Goal: Check status: Check status

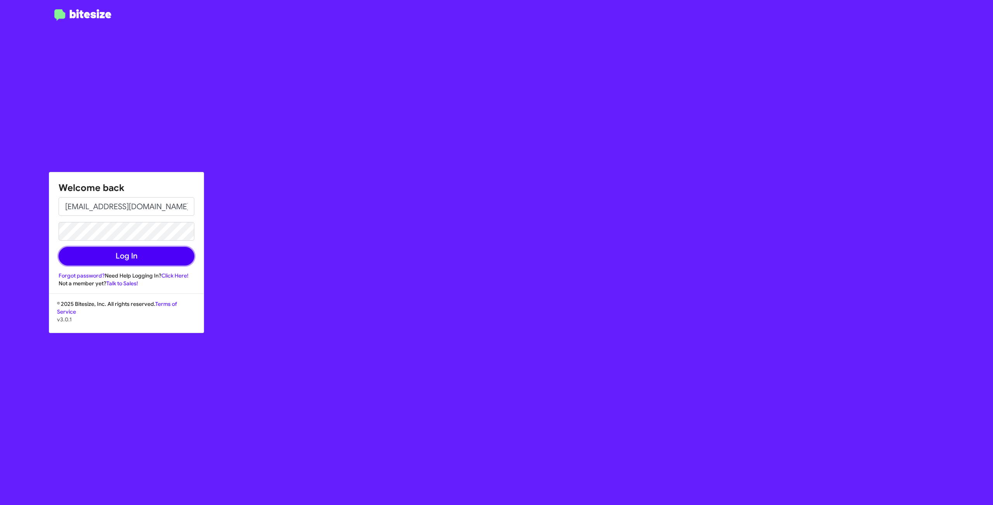
click at [121, 256] on button "Log In" at bounding box center [127, 256] width 136 height 19
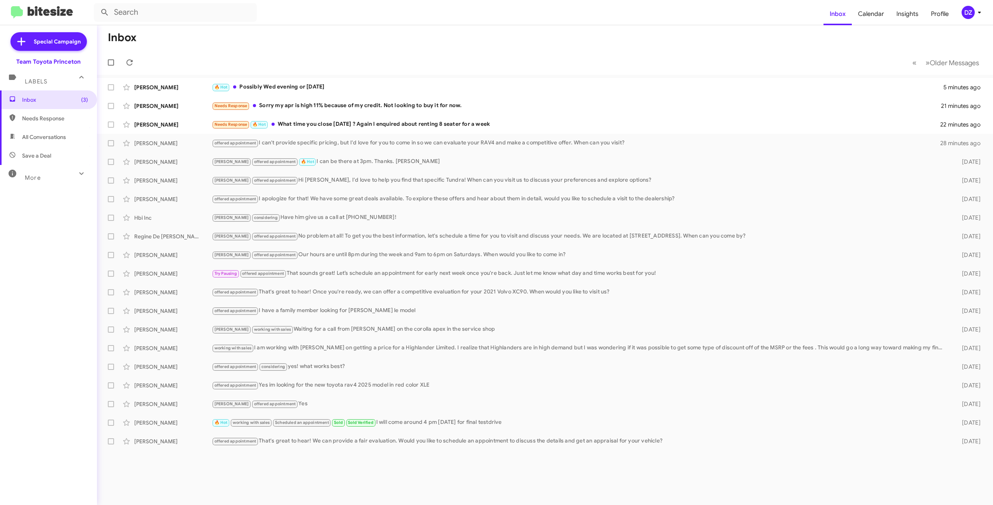
click at [81, 173] on icon at bounding box center [81, 173] width 4 height 3
click at [904, 12] on span "Insights" at bounding box center [907, 14] width 35 height 22
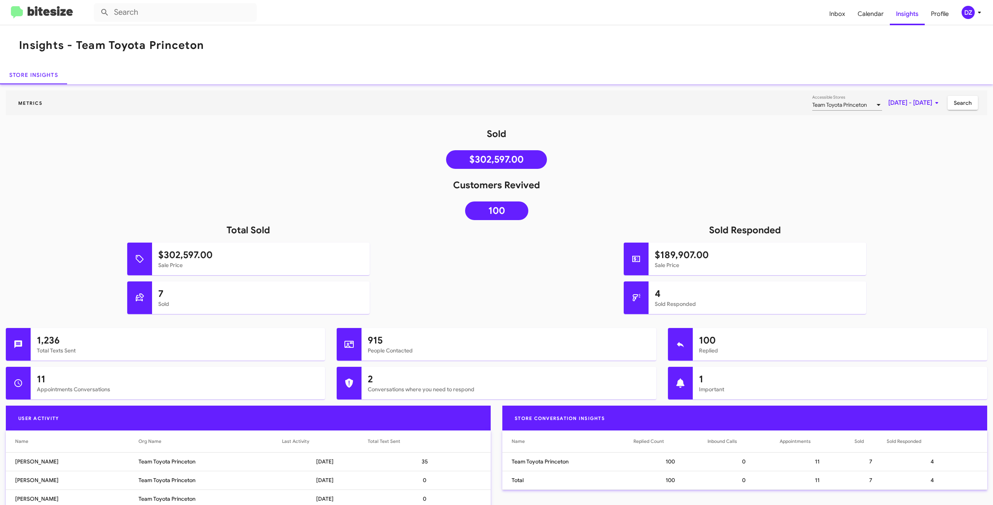
click at [828, 103] on span "Team Toyota Princeton" at bounding box center [839, 104] width 55 height 7
click at [775, 156] on mat-pseudo-checkbox at bounding box center [776, 154] width 6 height 6
click at [777, 122] on mat-pseudo-checkbox at bounding box center [776, 121] width 6 height 6
click at [927, 144] on div at bounding box center [496, 252] width 993 height 505
click at [888, 104] on span "[DATE] - [DATE]" at bounding box center [914, 103] width 53 height 14
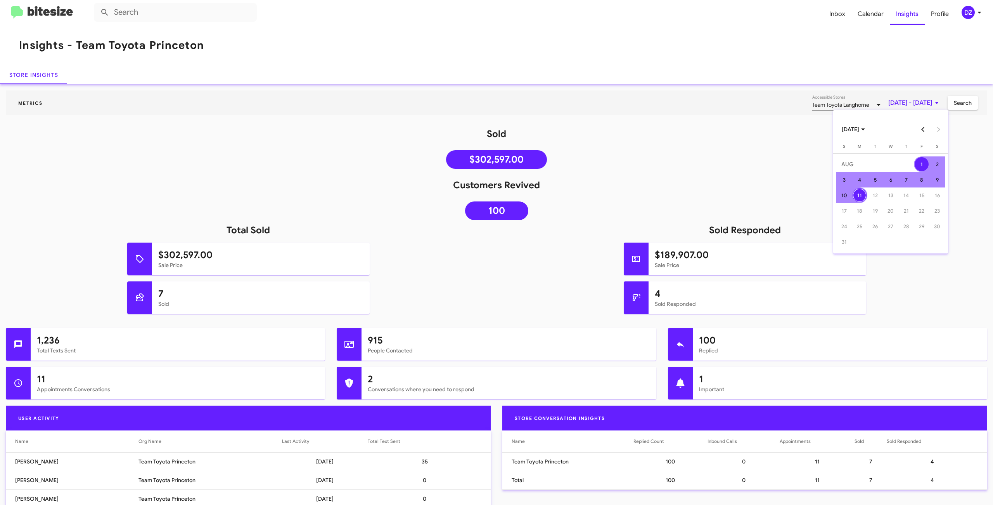
click at [922, 128] on button "Previous month" at bounding box center [923, 129] width 16 height 16
click at [843, 178] on div "1" at bounding box center [844, 180] width 14 height 14
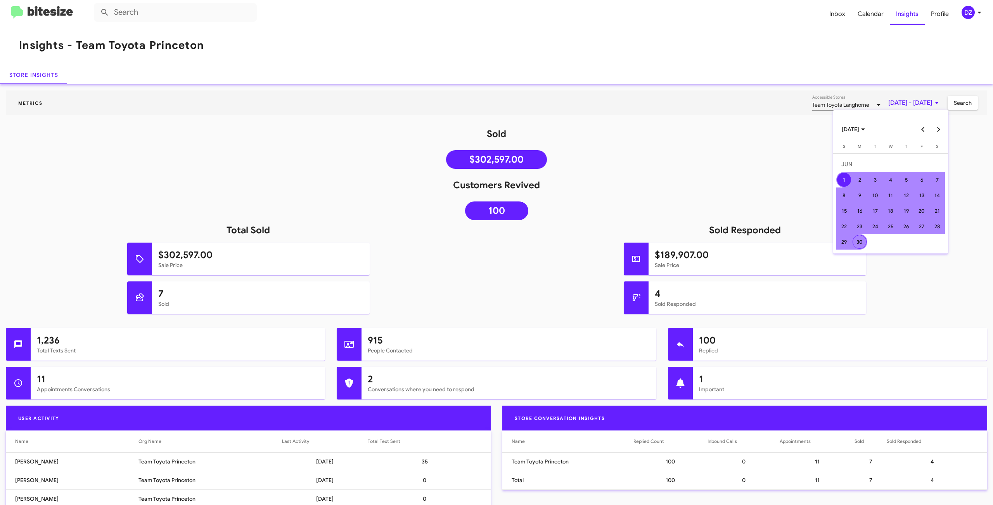
click at [862, 240] on div "30" at bounding box center [860, 242] width 14 height 14
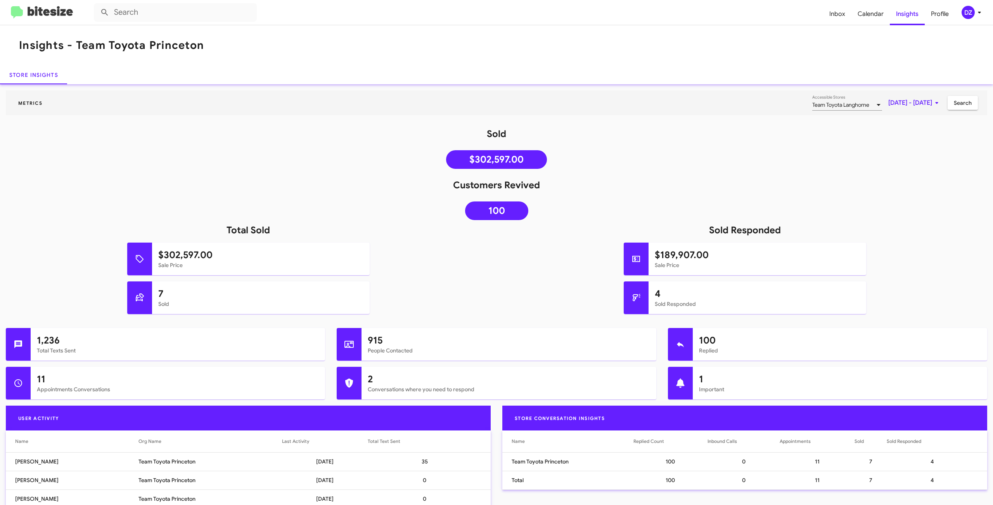
click at [968, 106] on span "Search" at bounding box center [963, 103] width 18 height 14
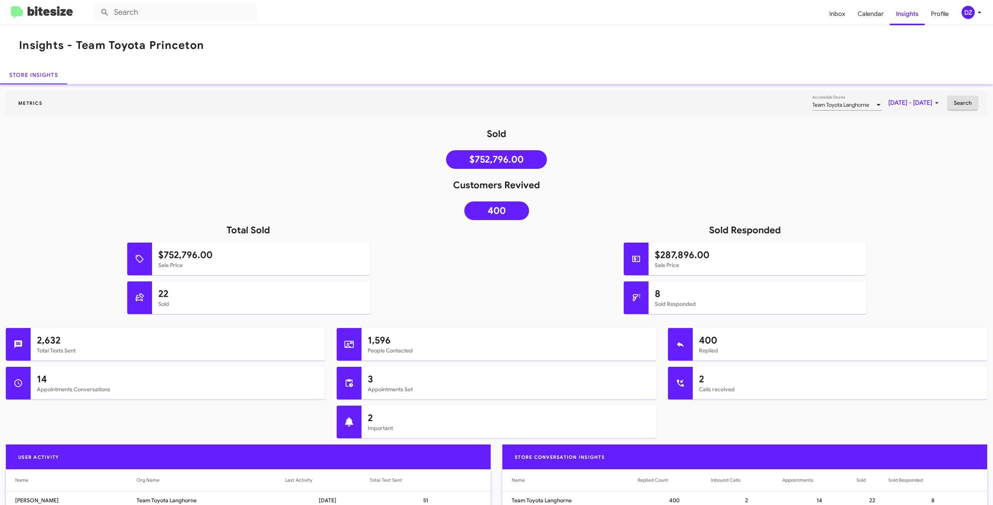
click at [904, 101] on span "[DATE] - [DATE]" at bounding box center [914, 103] width 53 height 14
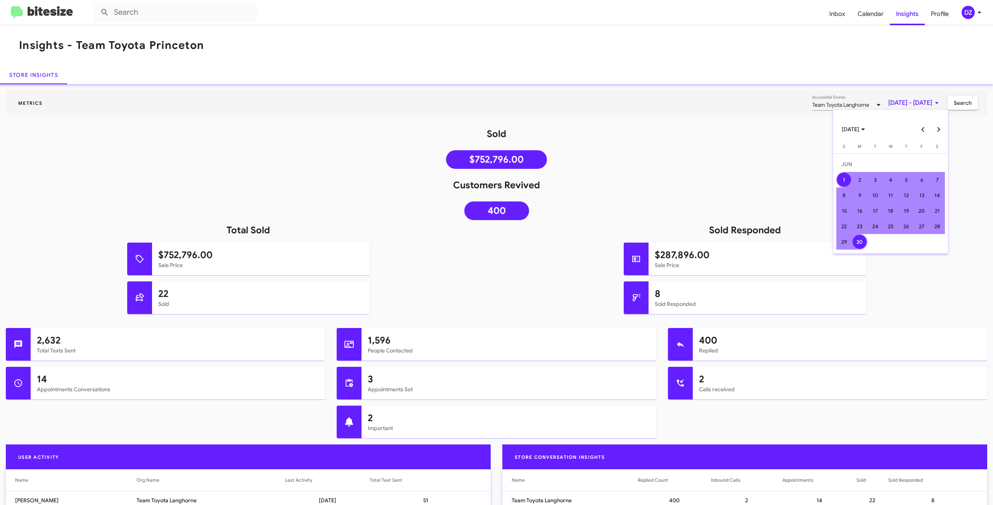
click at [940, 126] on button "Next month" at bounding box center [939, 129] width 16 height 16
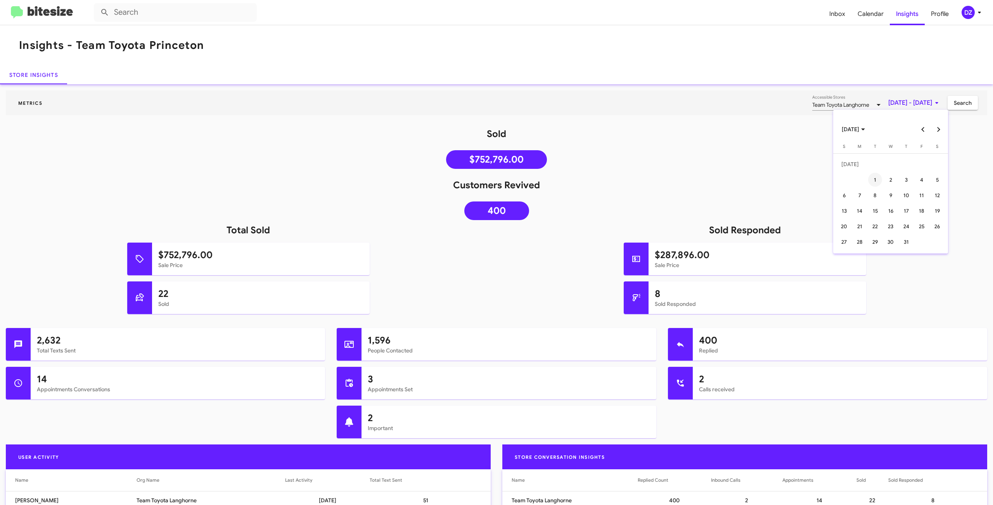
click at [876, 180] on div "1" at bounding box center [875, 180] width 14 height 14
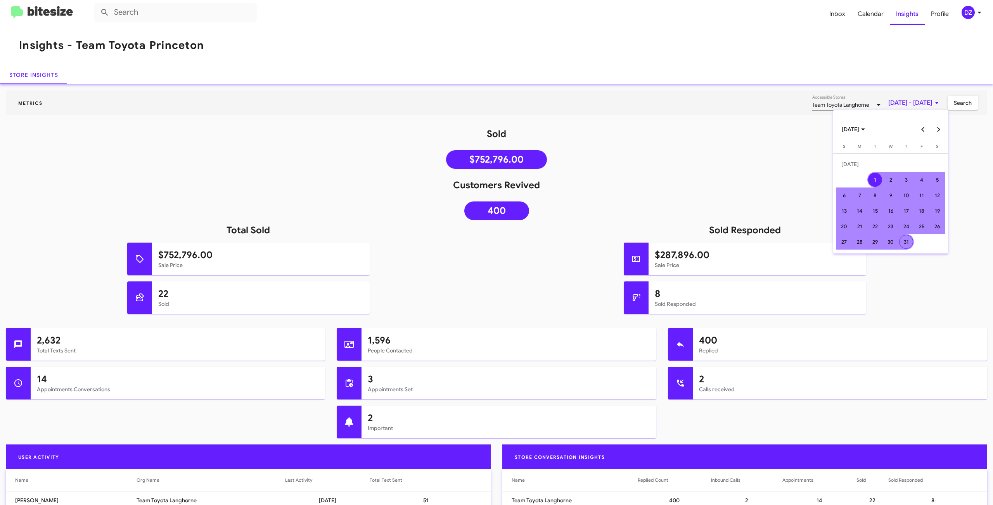
drag, startPoint x: 907, startPoint y: 241, endPoint x: 912, endPoint y: 222, distance: 19.3
click at [907, 241] on div "31" at bounding box center [906, 242] width 14 height 14
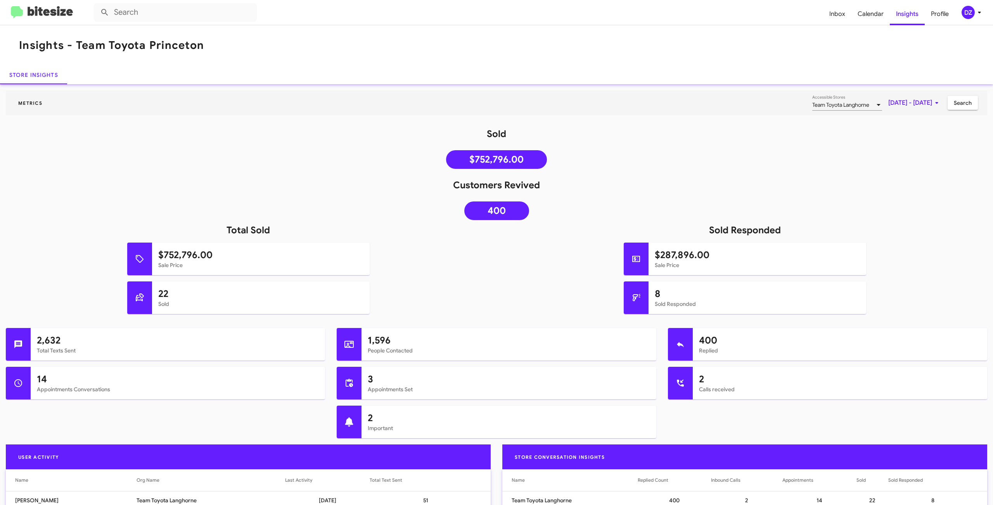
click at [960, 101] on span "Search" at bounding box center [963, 103] width 18 height 14
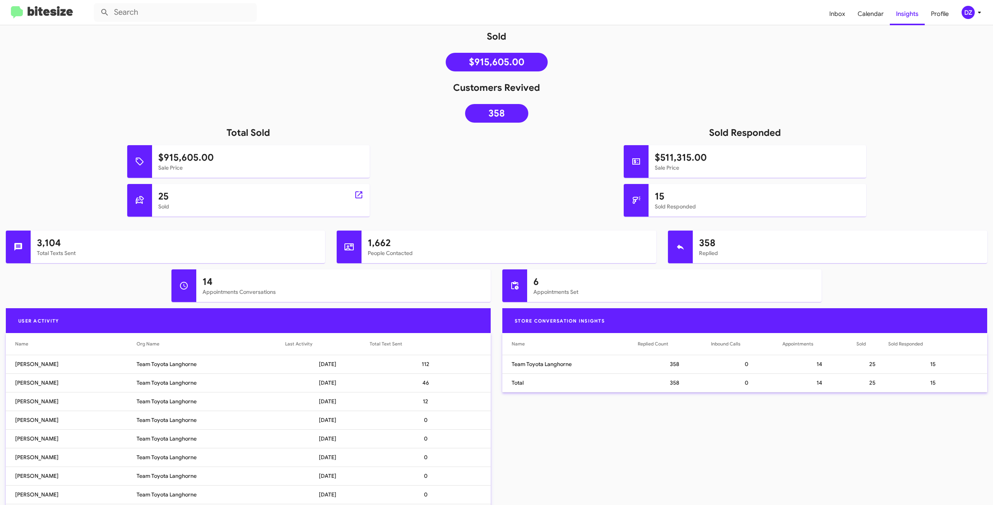
scroll to position [97, 1]
